Goal: Use online tool/utility: Utilize a website feature to perform a specific function

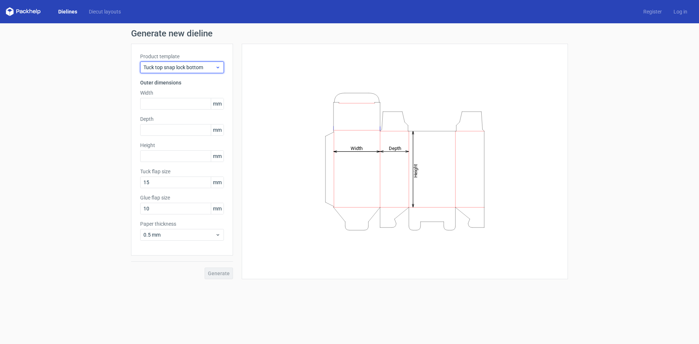
click at [194, 69] on span "Tuck top snap lock bottom" at bounding box center [179, 67] width 72 height 7
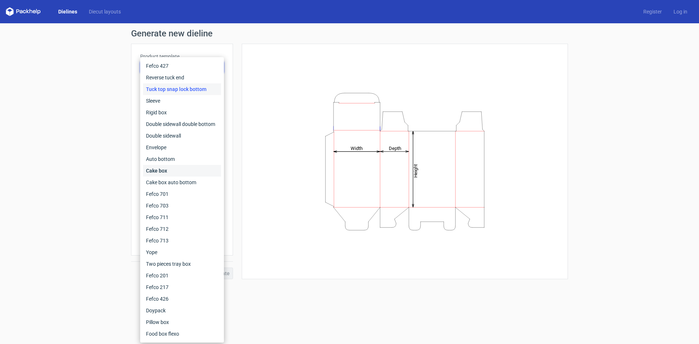
click at [183, 168] on div "Cake box" at bounding box center [182, 171] width 78 height 12
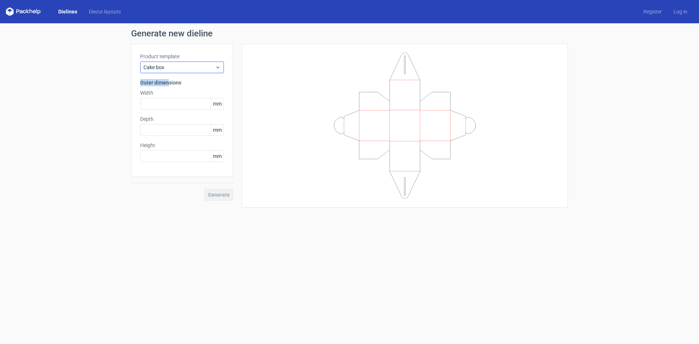
click at [168, 73] on div "Product template Cake box Outer dimensions Width mm Depth mm Height mm" at bounding box center [182, 110] width 102 height 133
click at [170, 67] on span "Cake box" at bounding box center [179, 67] width 72 height 7
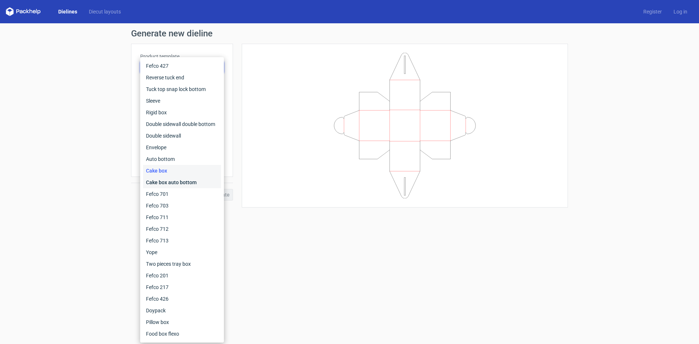
click at [166, 185] on div "Cake box auto bottom" at bounding box center [182, 183] width 78 height 12
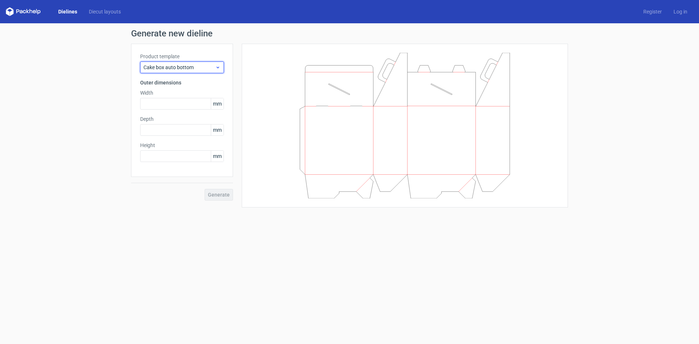
click at [189, 69] on span "Cake box auto bottom" at bounding box center [179, 67] width 72 height 7
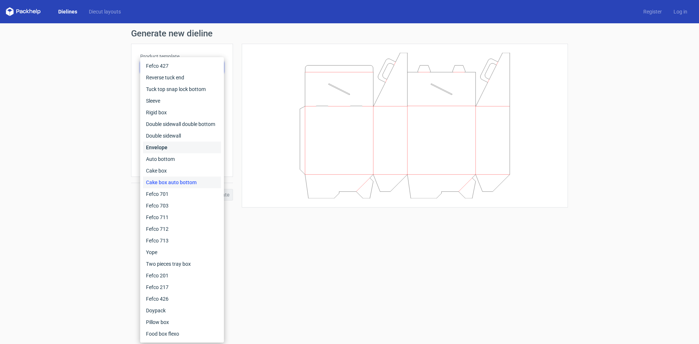
click at [166, 151] on div "Envelope" at bounding box center [182, 148] width 78 height 12
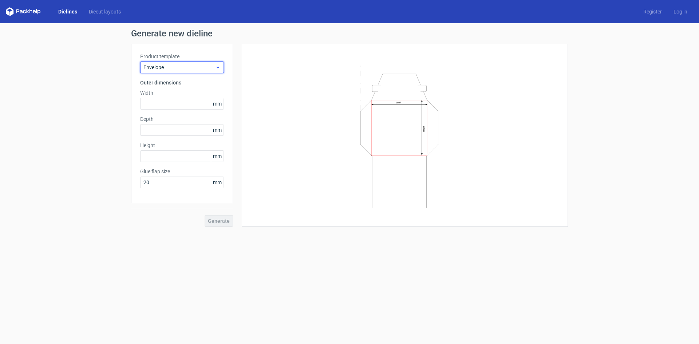
click at [172, 70] on span "Envelope" at bounding box center [179, 67] width 72 height 7
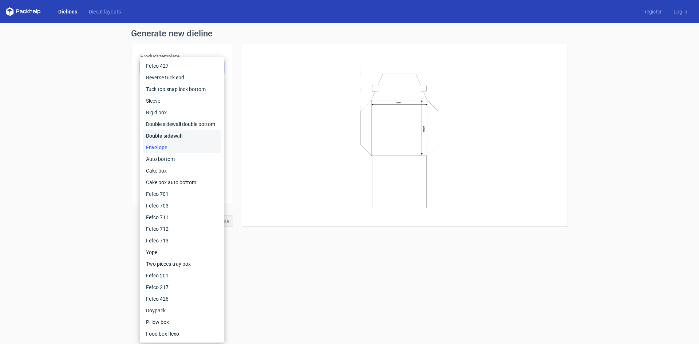
click at [173, 135] on div "Double sidewall" at bounding box center [182, 136] width 78 height 12
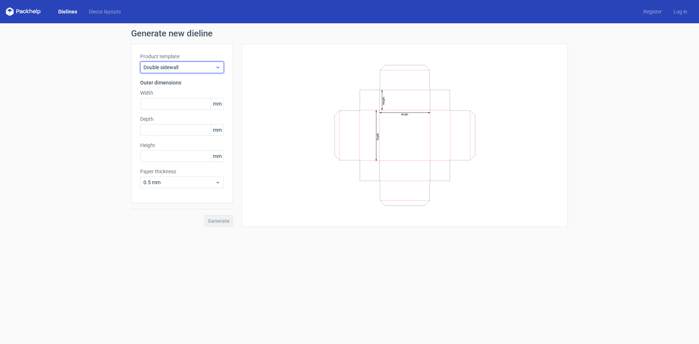
click at [187, 68] on span "Double sidewall" at bounding box center [179, 67] width 72 height 7
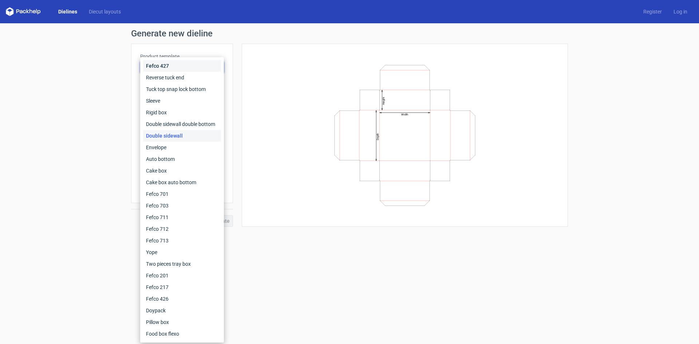
click at [187, 67] on div "Fefco 427" at bounding box center [182, 66] width 78 height 12
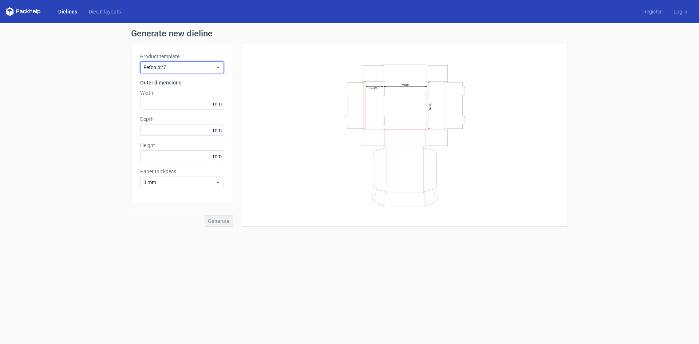
click at [187, 67] on span "Fefco 427" at bounding box center [179, 67] width 72 height 7
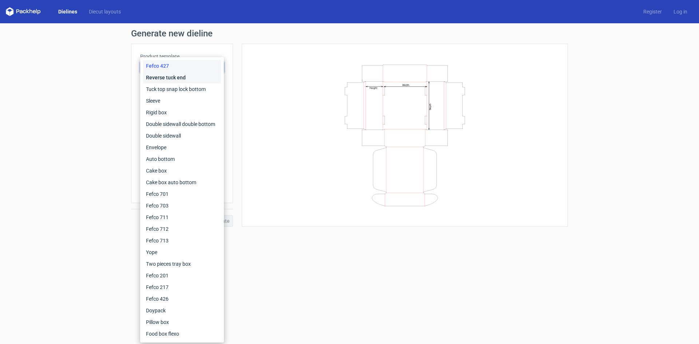
click at [188, 80] on div "Reverse tuck end" at bounding box center [182, 78] width 78 height 12
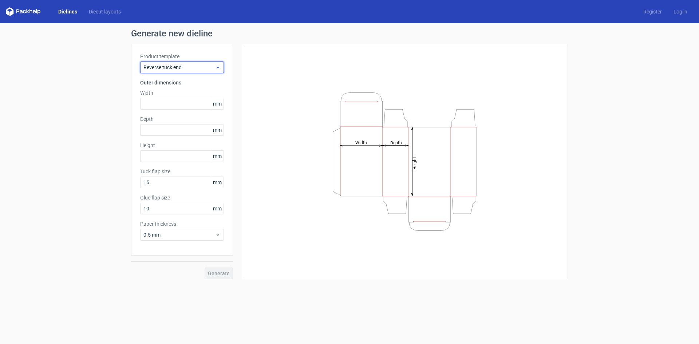
click at [183, 67] on span "Reverse tuck end" at bounding box center [179, 67] width 72 height 7
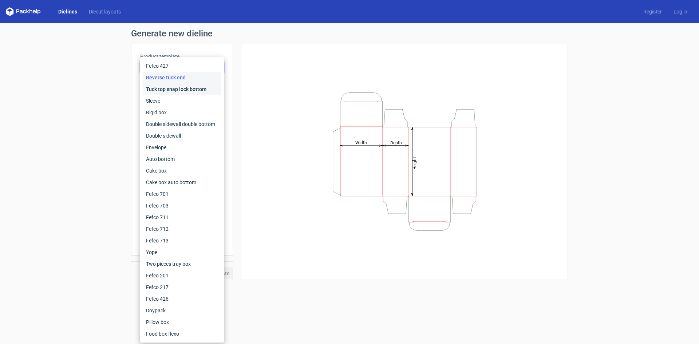
click at [179, 89] on div "Tuck top snap lock bottom" at bounding box center [182, 89] width 78 height 12
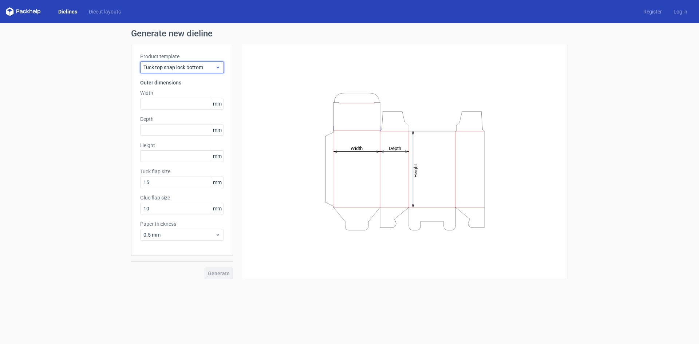
click at [181, 63] on div "Tuck top snap lock bottom" at bounding box center [182, 68] width 84 height 12
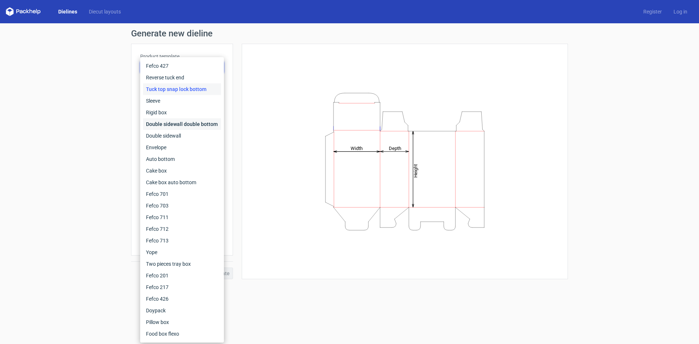
click at [181, 119] on div "Double sidewall double bottom" at bounding box center [182, 124] width 78 height 12
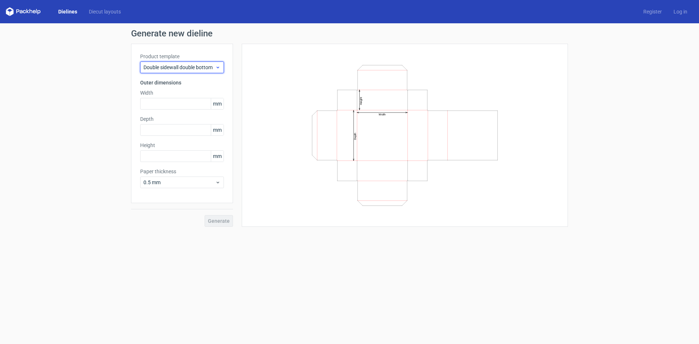
click at [174, 70] on span "Double sidewall double bottom" at bounding box center [179, 67] width 72 height 7
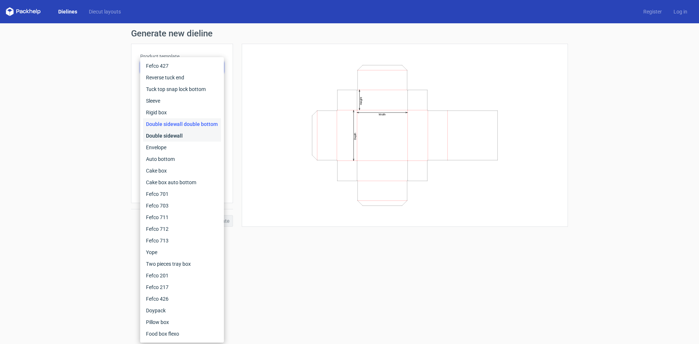
click at [171, 137] on div "Double sidewall" at bounding box center [182, 136] width 78 height 12
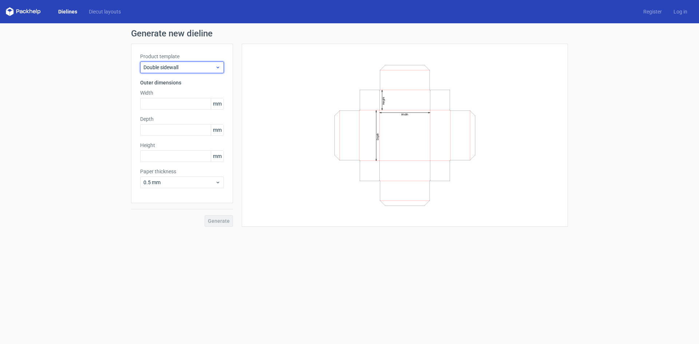
click at [185, 67] on span "Double sidewall" at bounding box center [179, 67] width 72 height 7
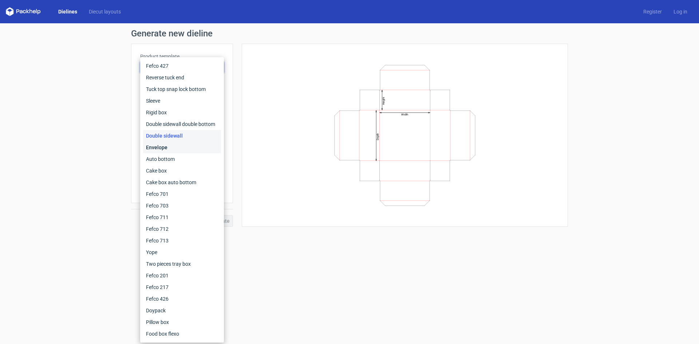
click at [178, 146] on div "Envelope" at bounding box center [182, 148] width 78 height 12
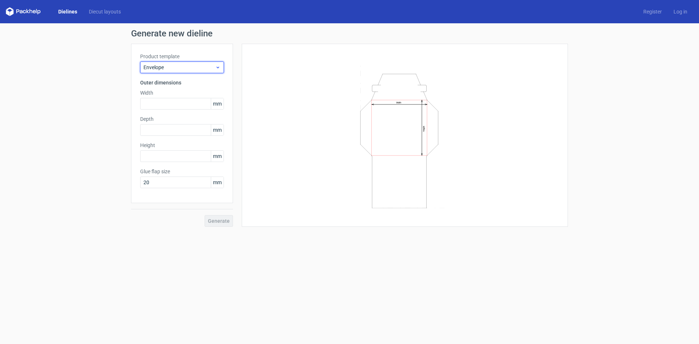
click at [183, 64] on span "Envelope" at bounding box center [179, 67] width 72 height 7
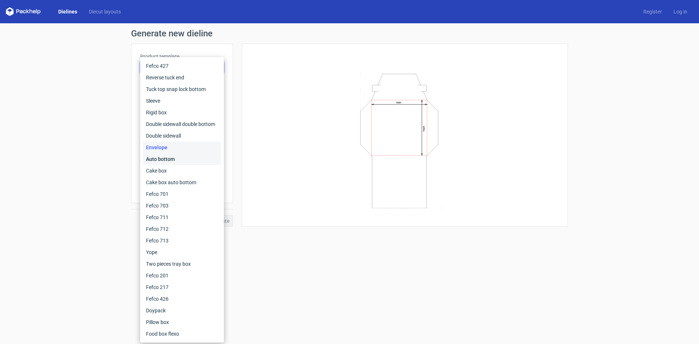
click at [171, 160] on div "Auto bottom" at bounding box center [182, 159] width 78 height 12
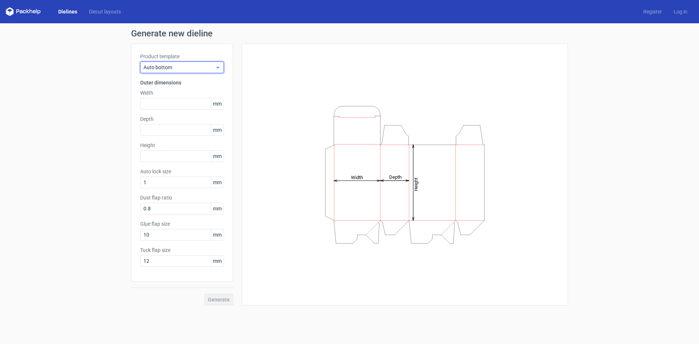
click at [185, 70] on span "Auto bottom" at bounding box center [179, 67] width 72 height 7
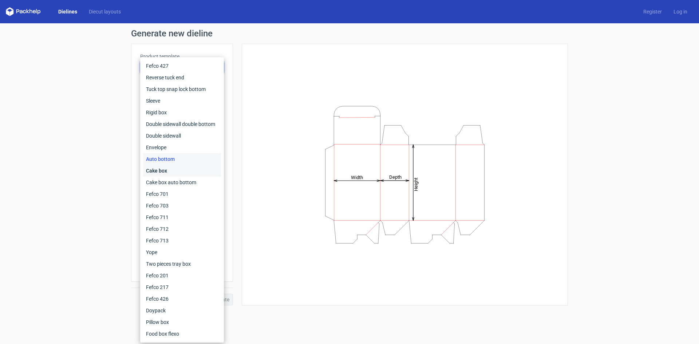
click at [175, 171] on div "Cake box" at bounding box center [182, 171] width 78 height 12
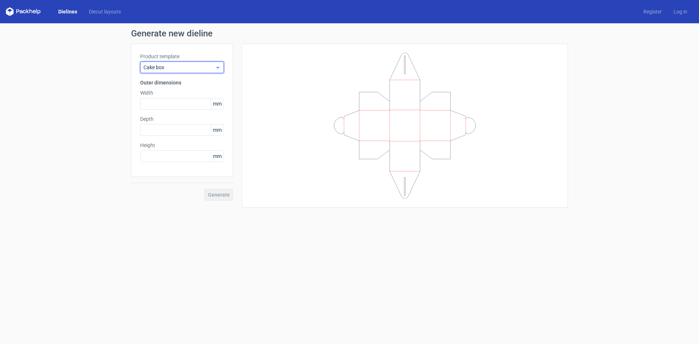
click at [175, 71] on span "Cake box" at bounding box center [179, 67] width 72 height 7
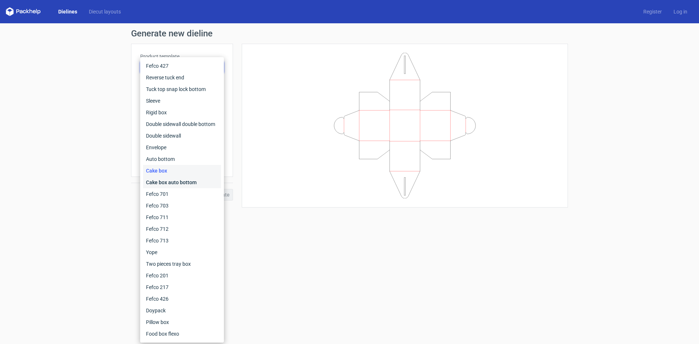
click at [176, 180] on div "Cake box auto bottom" at bounding box center [182, 183] width 78 height 12
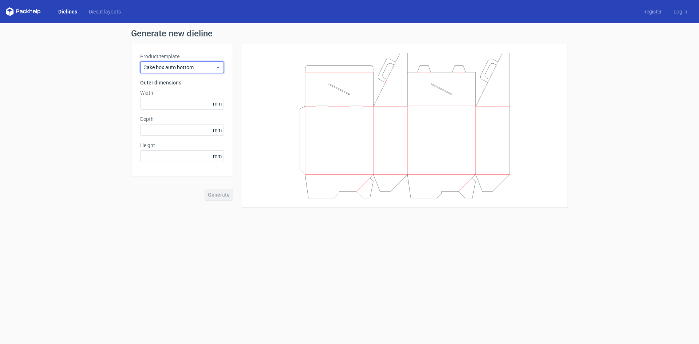
click at [176, 69] on span "Cake box auto bottom" at bounding box center [179, 67] width 72 height 7
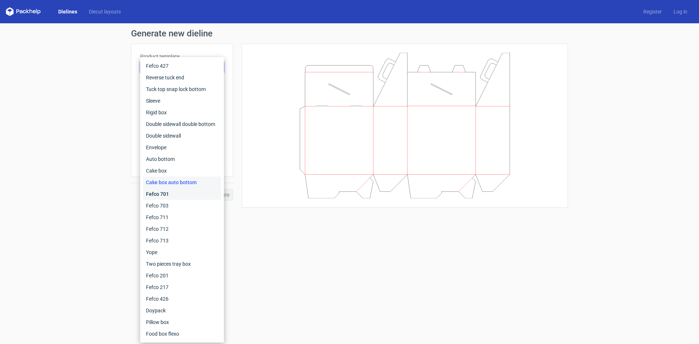
click at [165, 196] on div "Fefco 701" at bounding box center [182, 194] width 78 height 12
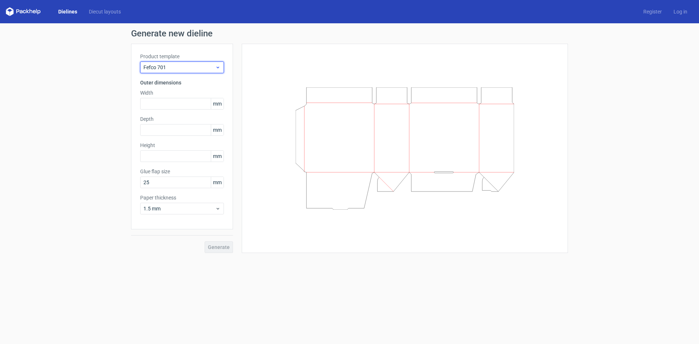
click at [183, 65] on span "Fefco 701" at bounding box center [179, 67] width 72 height 7
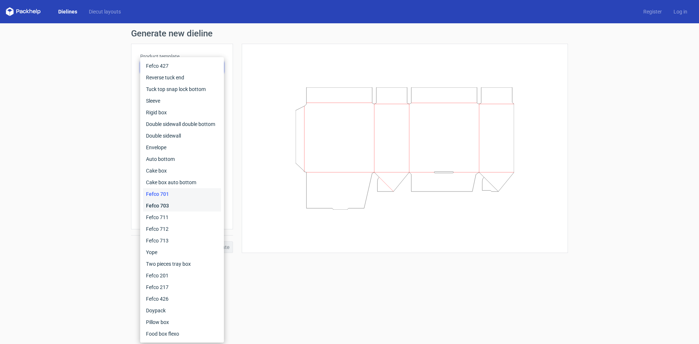
click at [194, 203] on div "Fefco 703" at bounding box center [182, 206] width 78 height 12
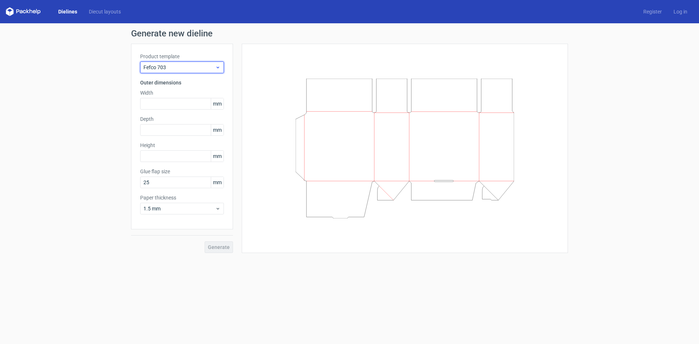
click at [196, 67] on span "Fefco 703" at bounding box center [179, 67] width 72 height 7
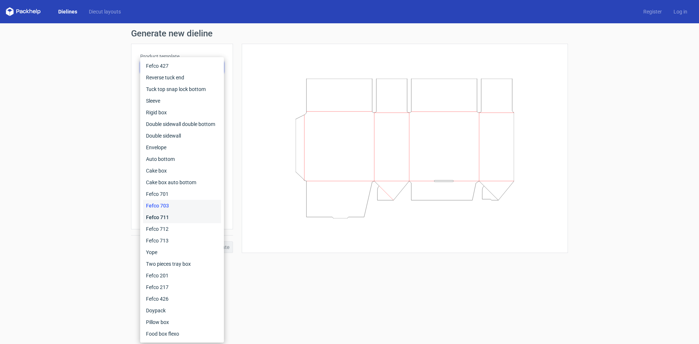
click at [187, 220] on div "Fefco 711" at bounding box center [182, 218] width 78 height 12
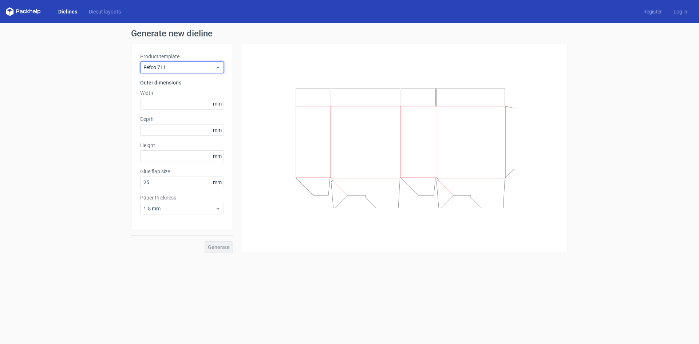
click at [191, 69] on span "Fefco 711" at bounding box center [179, 67] width 72 height 7
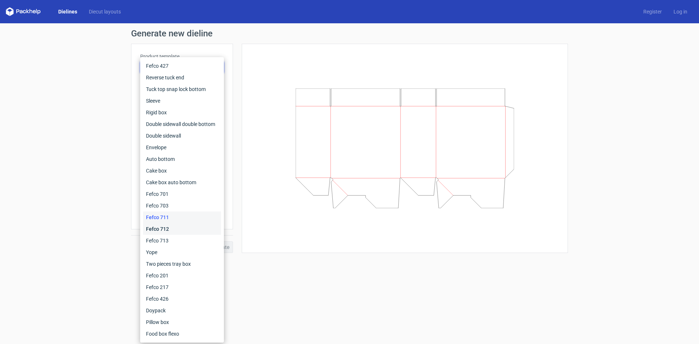
click at [171, 226] on div "Fefco 712" at bounding box center [182, 229] width 78 height 12
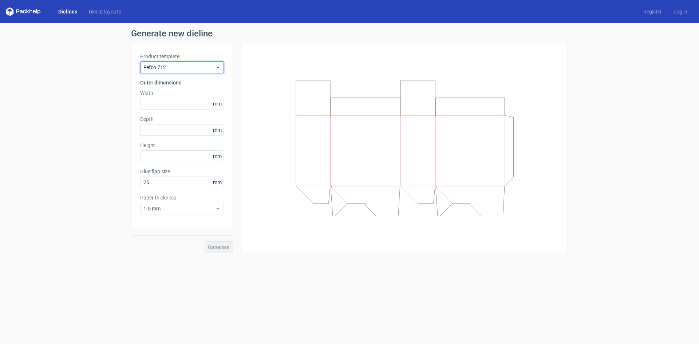
click at [188, 67] on span "Fefco 712" at bounding box center [179, 67] width 72 height 7
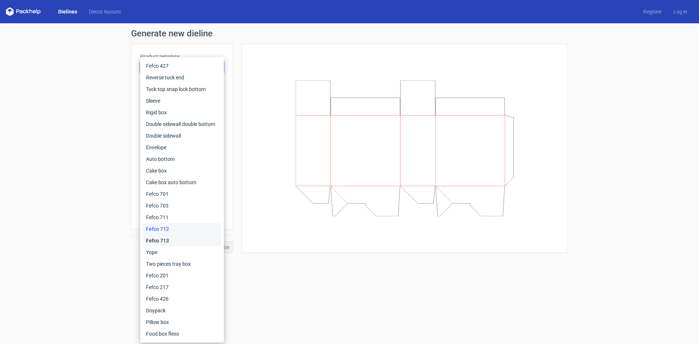
click at [189, 240] on div "Fefco 713" at bounding box center [182, 241] width 78 height 12
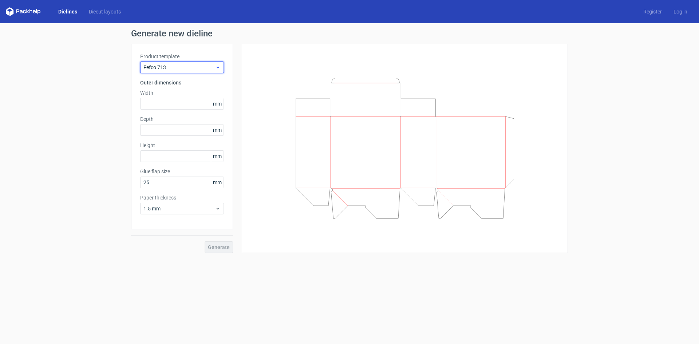
click at [181, 70] on span "Fefco 713" at bounding box center [179, 67] width 72 height 7
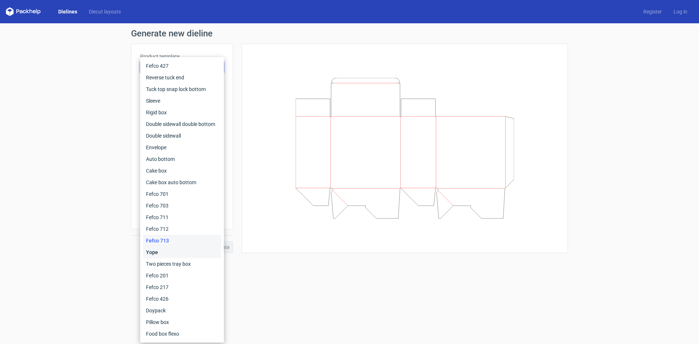
click at [163, 248] on div "Yope" at bounding box center [182, 252] width 78 height 12
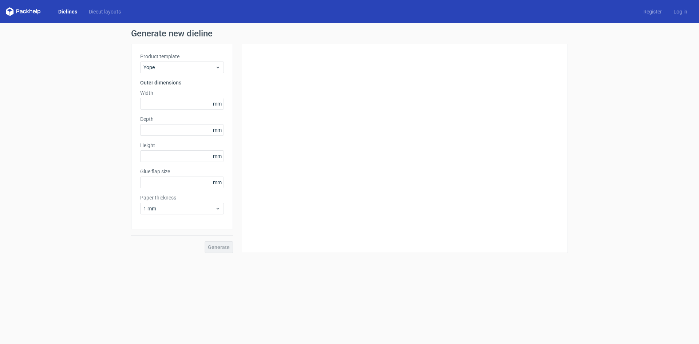
type input "17"
click at [182, 67] on span "Yope" at bounding box center [179, 67] width 72 height 7
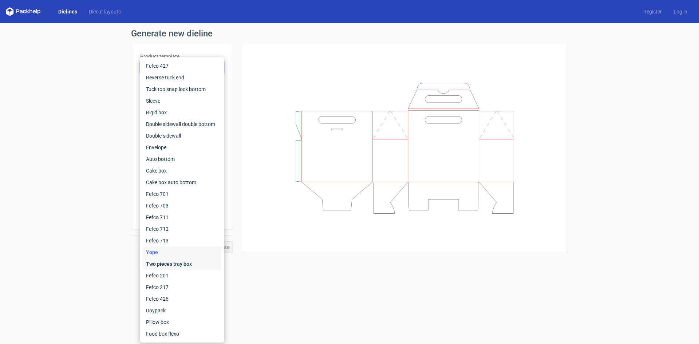
click at [176, 265] on div "Two pieces tray box" at bounding box center [182, 264] width 78 height 12
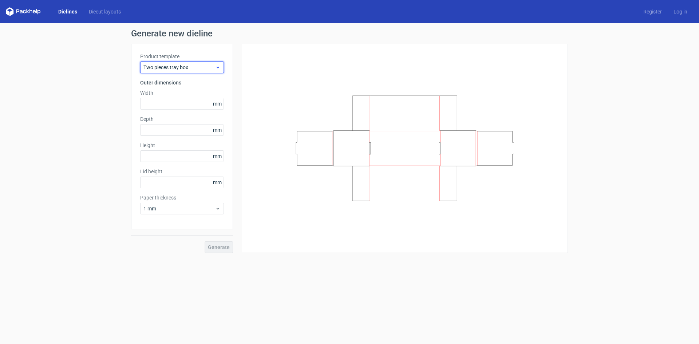
click at [178, 65] on span "Two pieces tray box" at bounding box center [179, 67] width 72 height 7
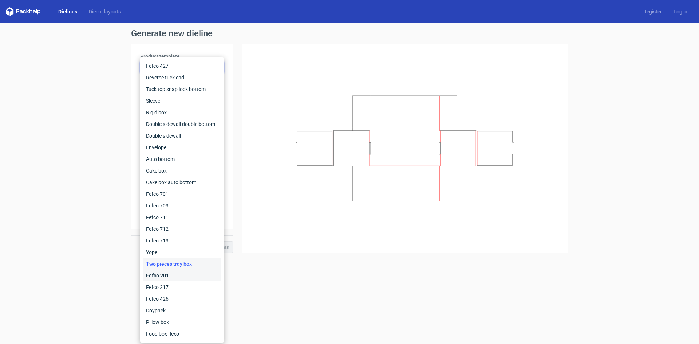
click at [191, 273] on div "Fefco 201" at bounding box center [182, 276] width 78 height 12
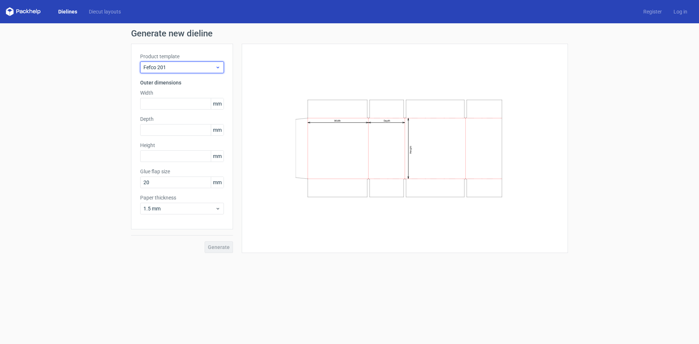
click at [190, 66] on span "Fefco 201" at bounding box center [179, 67] width 72 height 7
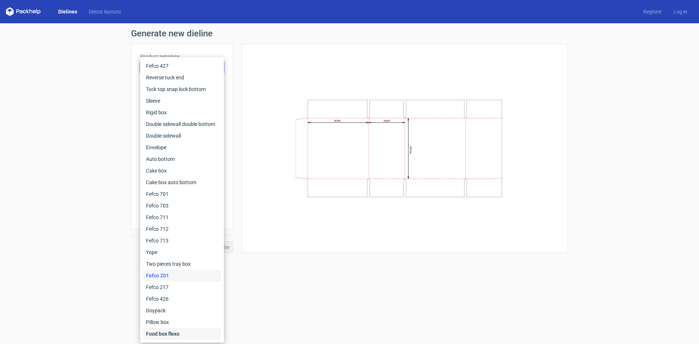
click at [184, 329] on div "Food box flexo" at bounding box center [182, 334] width 78 height 12
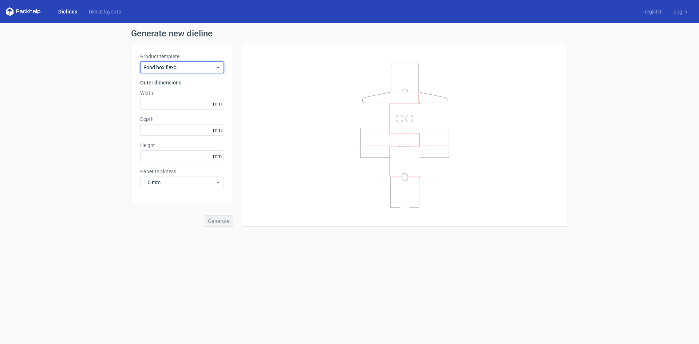
click at [184, 64] on span "Food box flexo" at bounding box center [179, 67] width 72 height 7
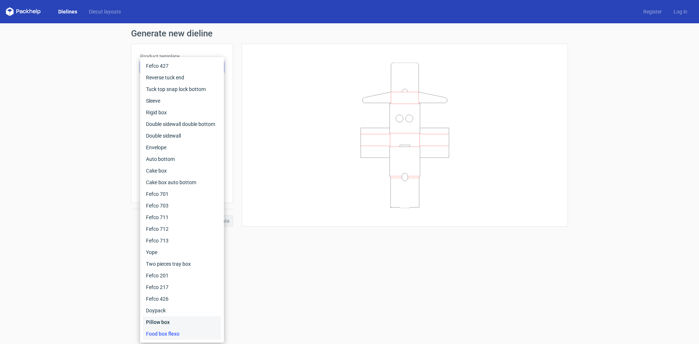
click at [174, 323] on div "Pillow box" at bounding box center [182, 322] width 78 height 12
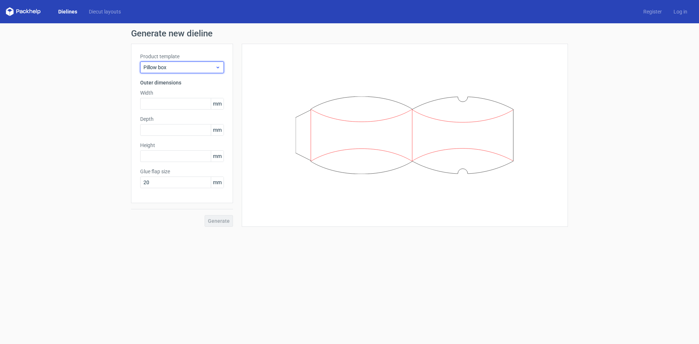
click at [181, 70] on span "Pillow box" at bounding box center [179, 67] width 72 height 7
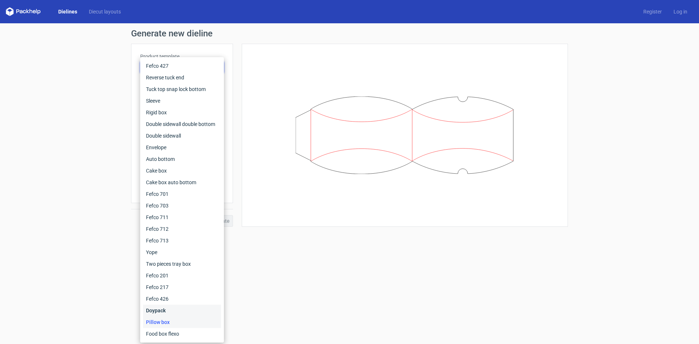
click at [163, 311] on div "Doypack" at bounding box center [182, 311] width 78 height 12
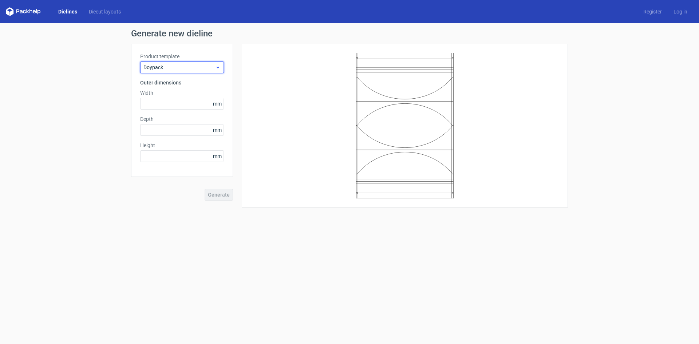
click at [174, 72] on div "Doypack" at bounding box center [182, 68] width 84 height 12
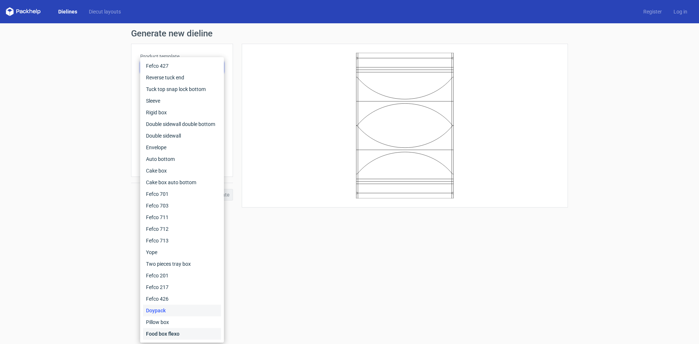
click at [157, 329] on div "Food box flexo" at bounding box center [182, 334] width 78 height 12
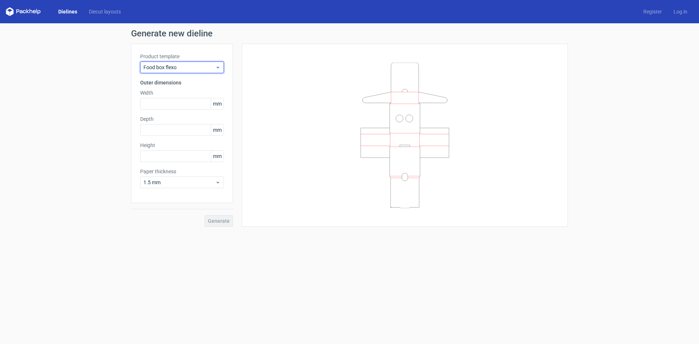
click at [188, 67] on span "Food box flexo" at bounding box center [179, 67] width 72 height 7
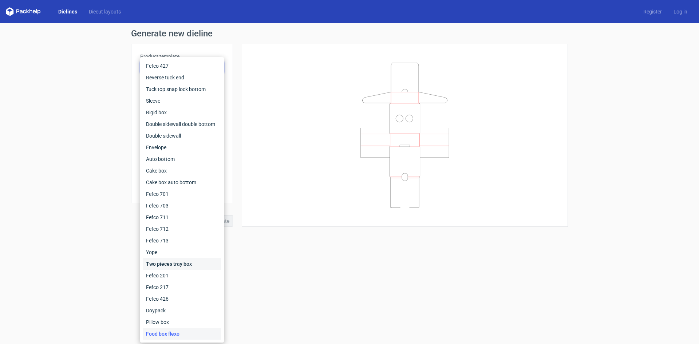
click at [177, 267] on div "Two pieces tray box" at bounding box center [182, 264] width 78 height 12
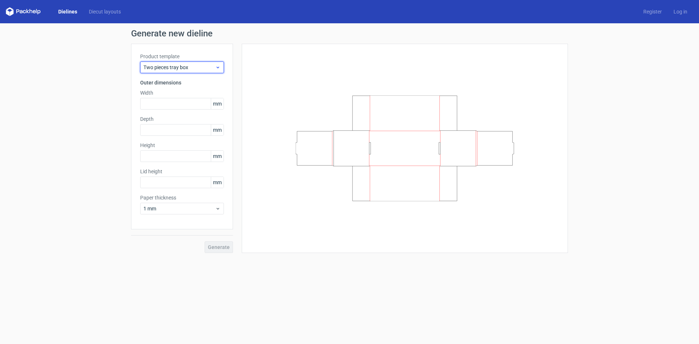
click at [175, 70] on span "Two pieces tray box" at bounding box center [179, 67] width 72 height 7
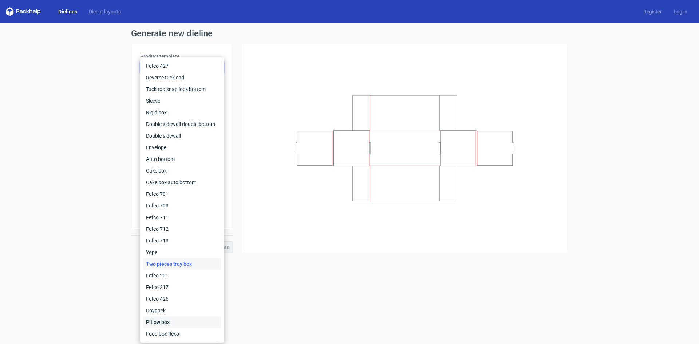
click at [196, 326] on div "Pillow box" at bounding box center [182, 322] width 78 height 12
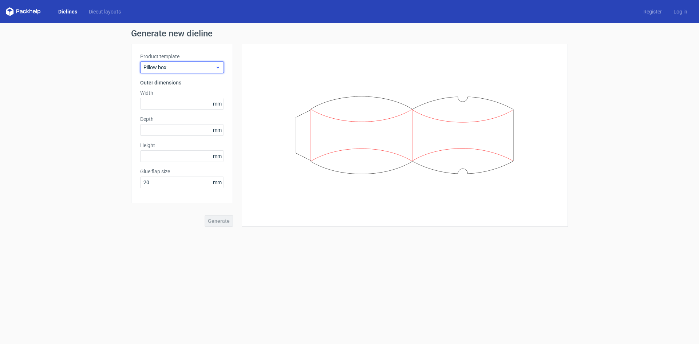
click at [195, 68] on span "Pillow box" at bounding box center [179, 67] width 72 height 7
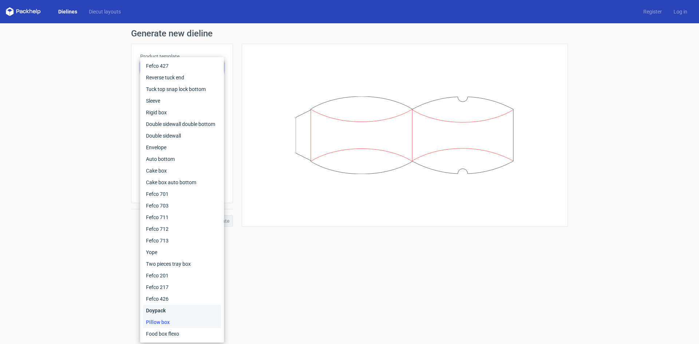
click at [186, 312] on div "Doypack" at bounding box center [182, 311] width 78 height 12
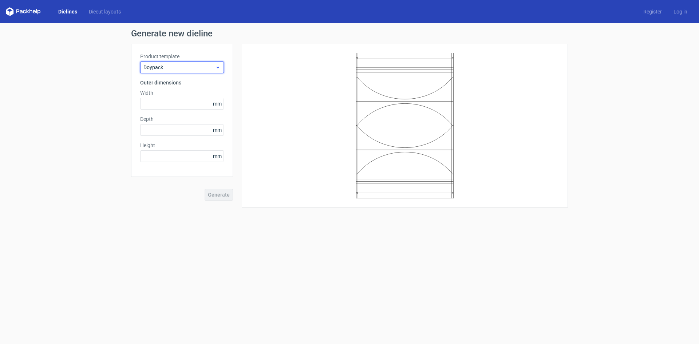
click at [178, 63] on div "Doypack" at bounding box center [182, 68] width 84 height 12
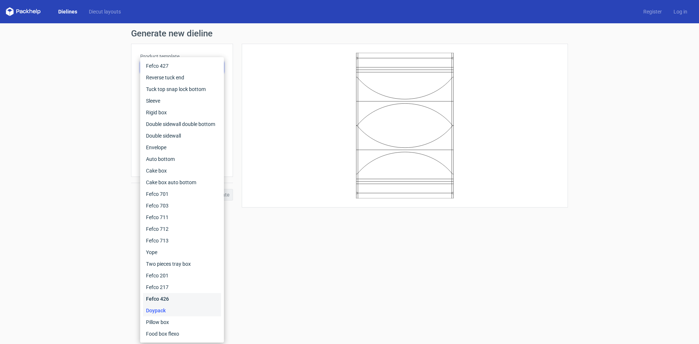
click at [188, 297] on div "Fefco 426" at bounding box center [182, 299] width 78 height 12
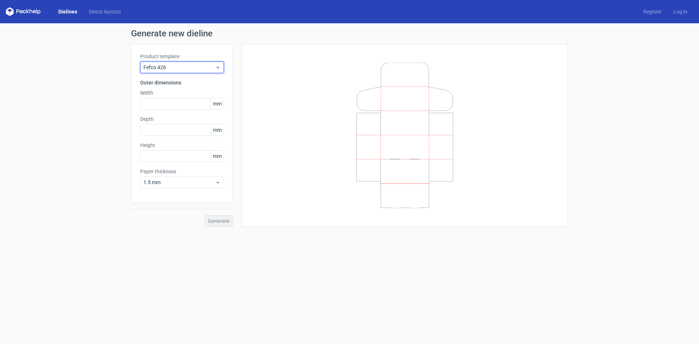
click at [178, 66] on span "Fefco 426" at bounding box center [179, 67] width 72 height 7
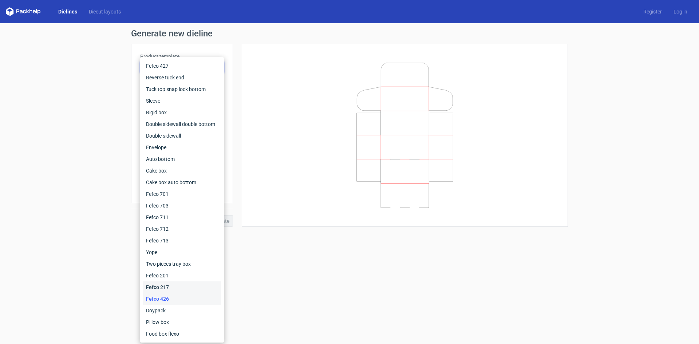
click at [192, 291] on div "Fefco 217" at bounding box center [182, 287] width 78 height 12
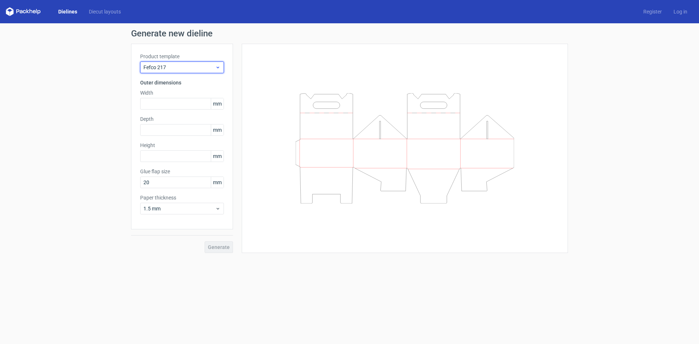
click at [186, 70] on span "Fefco 217" at bounding box center [179, 67] width 72 height 7
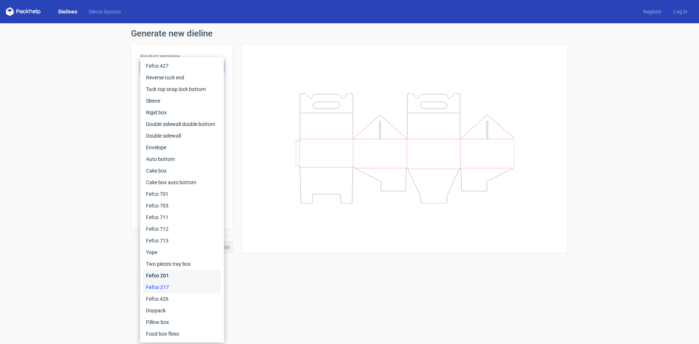
click at [173, 276] on div "Fefco 201" at bounding box center [182, 276] width 78 height 12
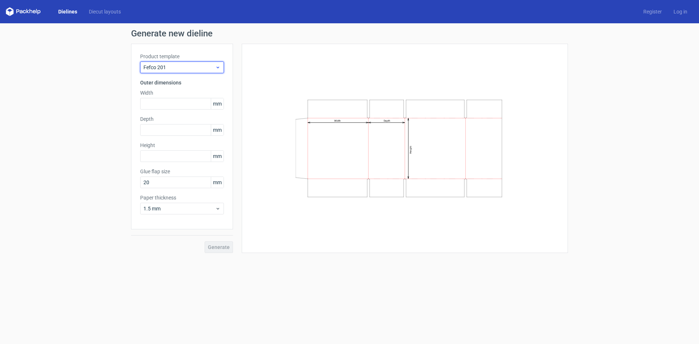
click at [188, 68] on span "Fefco 201" at bounding box center [179, 67] width 72 height 7
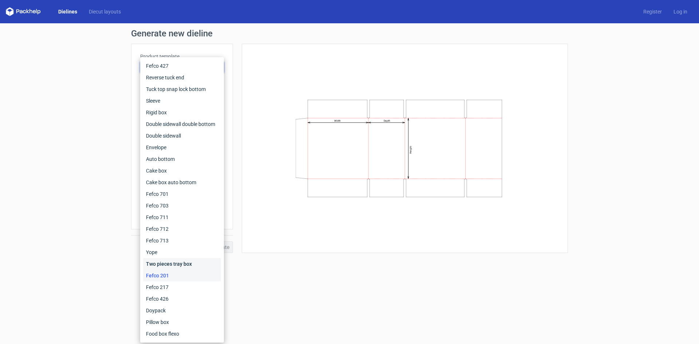
click at [184, 262] on div "Two pieces tray box" at bounding box center [182, 264] width 78 height 12
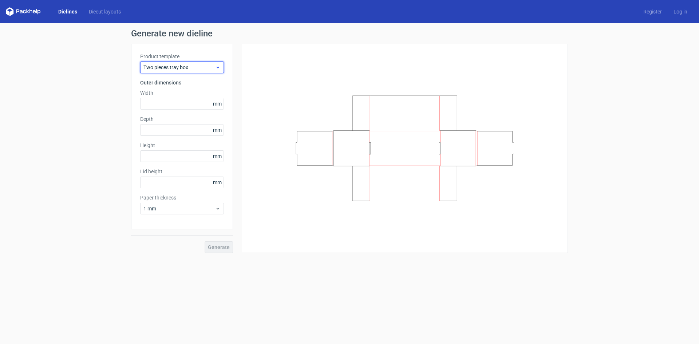
click at [167, 68] on span "Two pieces tray box" at bounding box center [179, 67] width 72 height 7
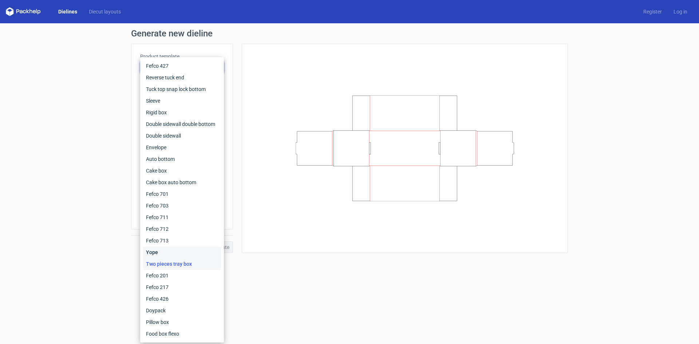
drag, startPoint x: 182, startPoint y: 250, endPoint x: 187, endPoint y: 235, distance: 16.1
click at [182, 251] on div "Yope" at bounding box center [182, 252] width 78 height 12
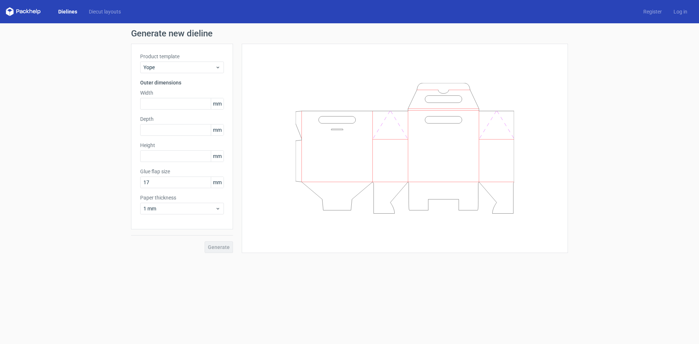
click at [214, 103] on span "mm" at bounding box center [217, 103] width 13 height 11
click at [216, 103] on span "mm" at bounding box center [217, 103] width 13 height 11
click at [217, 181] on span "mm" at bounding box center [217, 182] width 13 height 11
click at [164, 102] on input "text" at bounding box center [182, 104] width 84 height 12
type input "200"
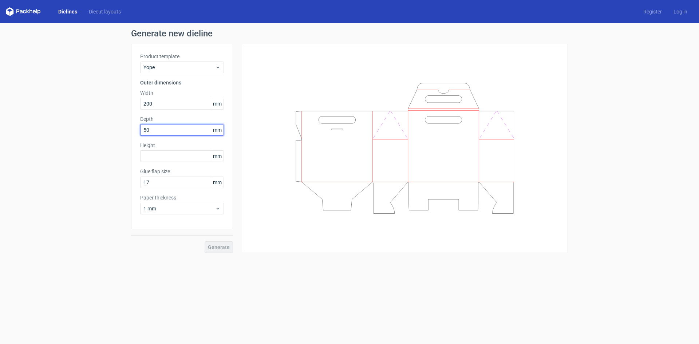
type input "50"
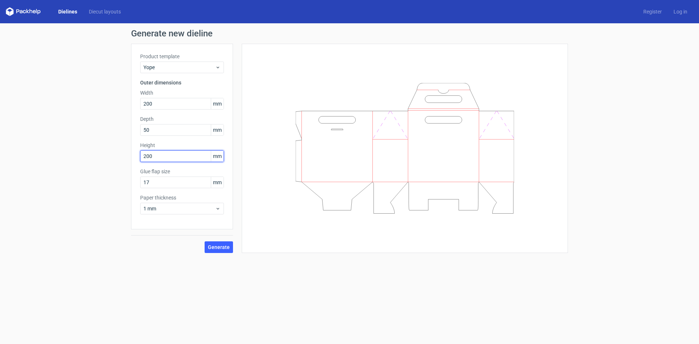
type input "200"
click at [217, 249] on span "Generate" at bounding box center [219, 247] width 22 height 5
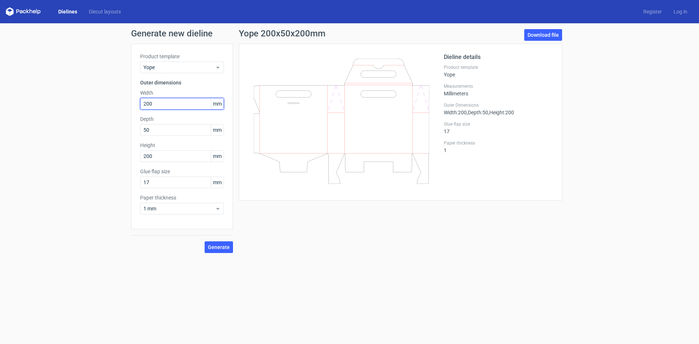
click at [175, 108] on input "200" at bounding box center [182, 104] width 84 height 12
